Goal: Task Accomplishment & Management: Use online tool/utility

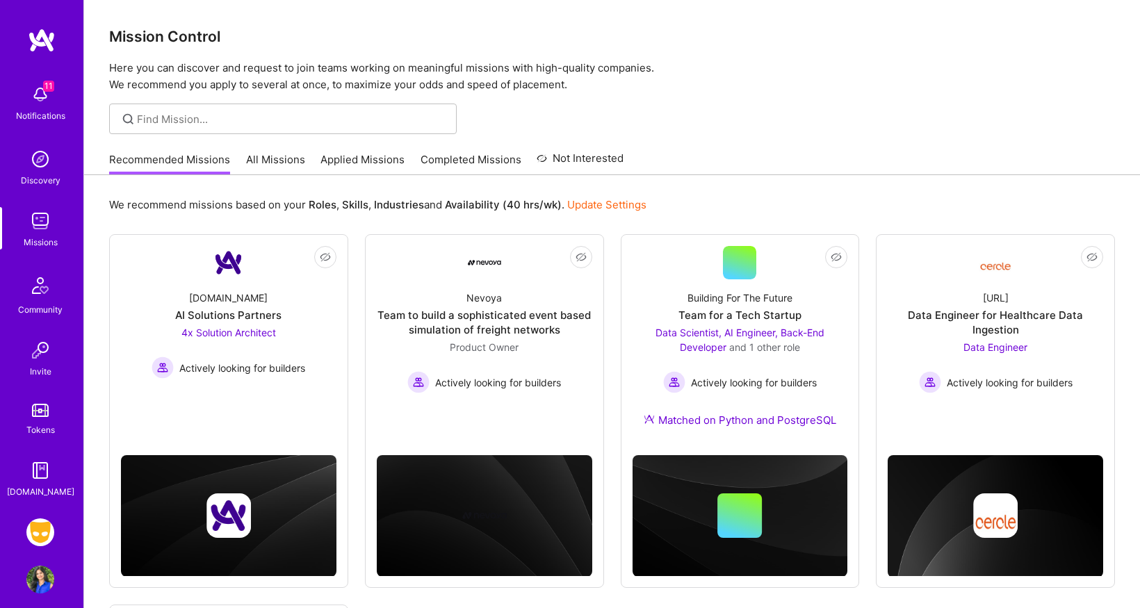
click at [36, 535] on img at bounding box center [40, 533] width 28 height 28
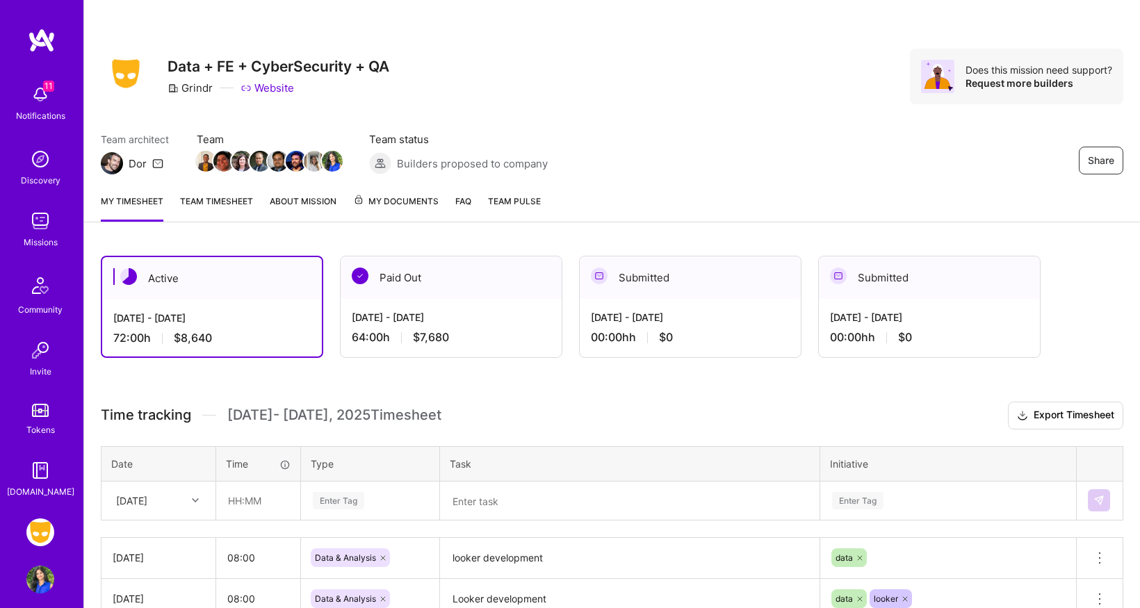
click at [158, 162] on icon at bounding box center [157, 163] width 11 height 11
click at [456, 305] on div "[DATE] - [DATE] 64:00 h $7,680" at bounding box center [451, 327] width 221 height 57
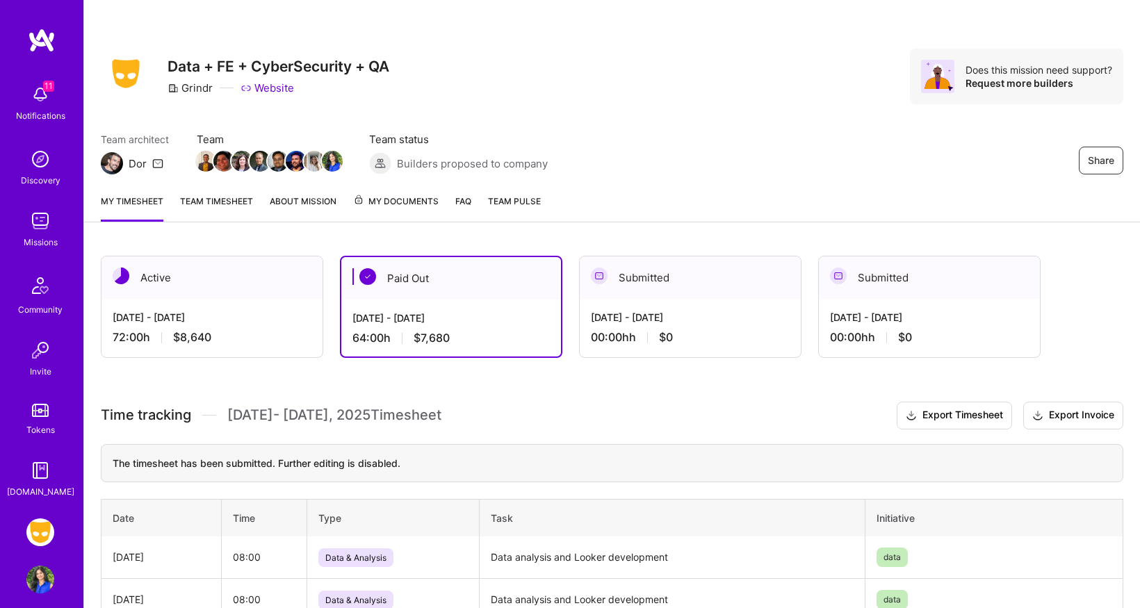
click at [411, 201] on span "My Documents" at bounding box center [396, 201] width 86 height 15
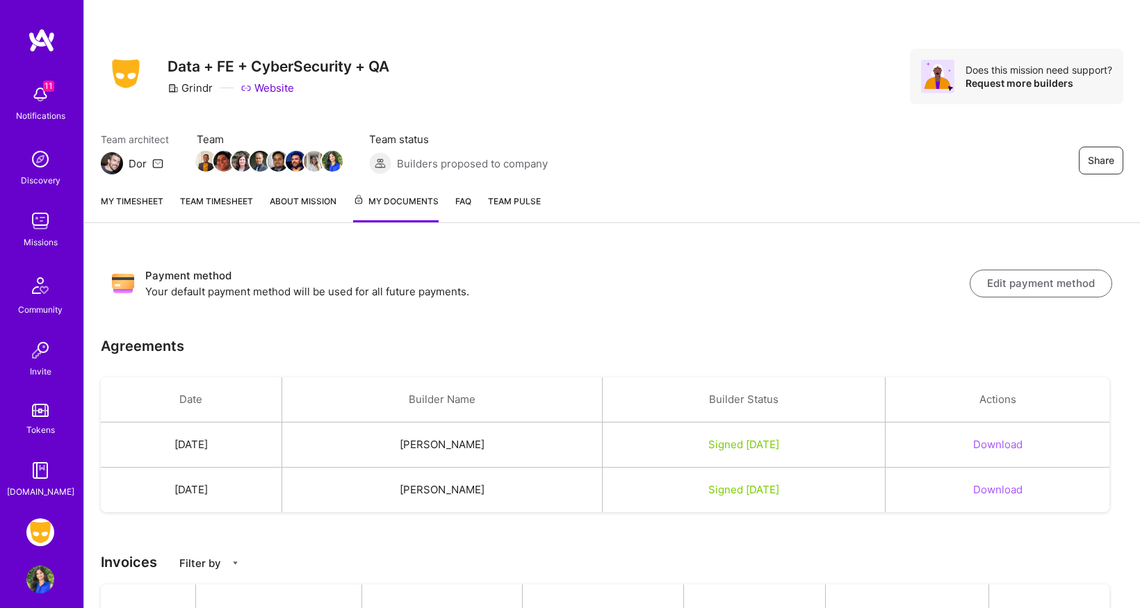
scroll to position [133, 0]
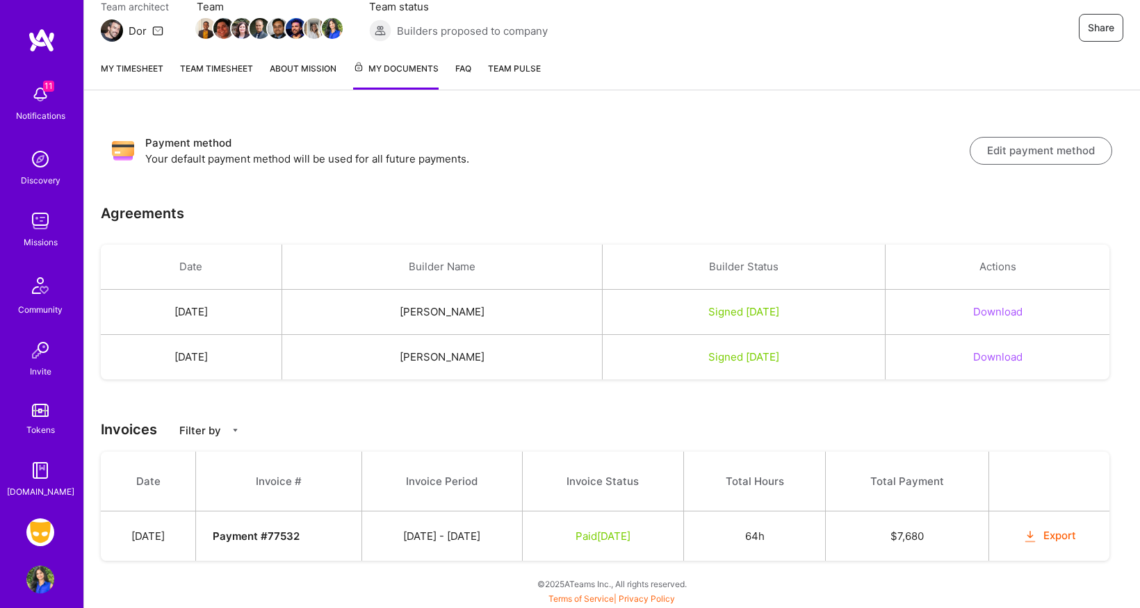
click at [1056, 537] on button "Export" at bounding box center [1050, 536] width 54 height 16
click at [1060, 154] on button "Edit payment method" at bounding box center [1041, 151] width 143 height 28
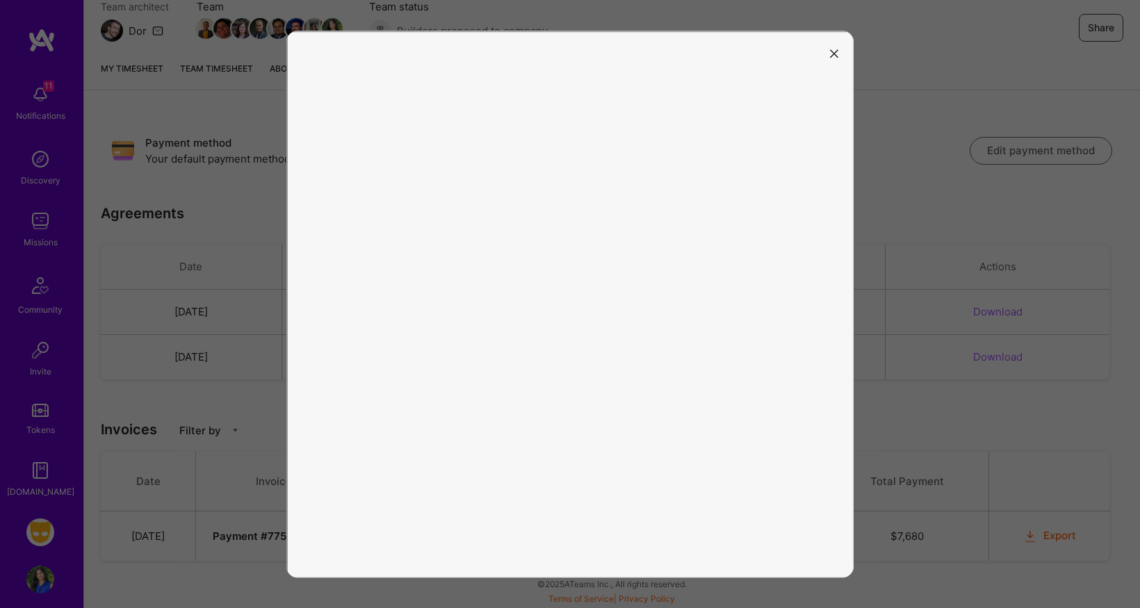
click at [835, 56] on icon "modal" at bounding box center [834, 53] width 8 height 8
